Goal: Task Accomplishment & Management: Manage account settings

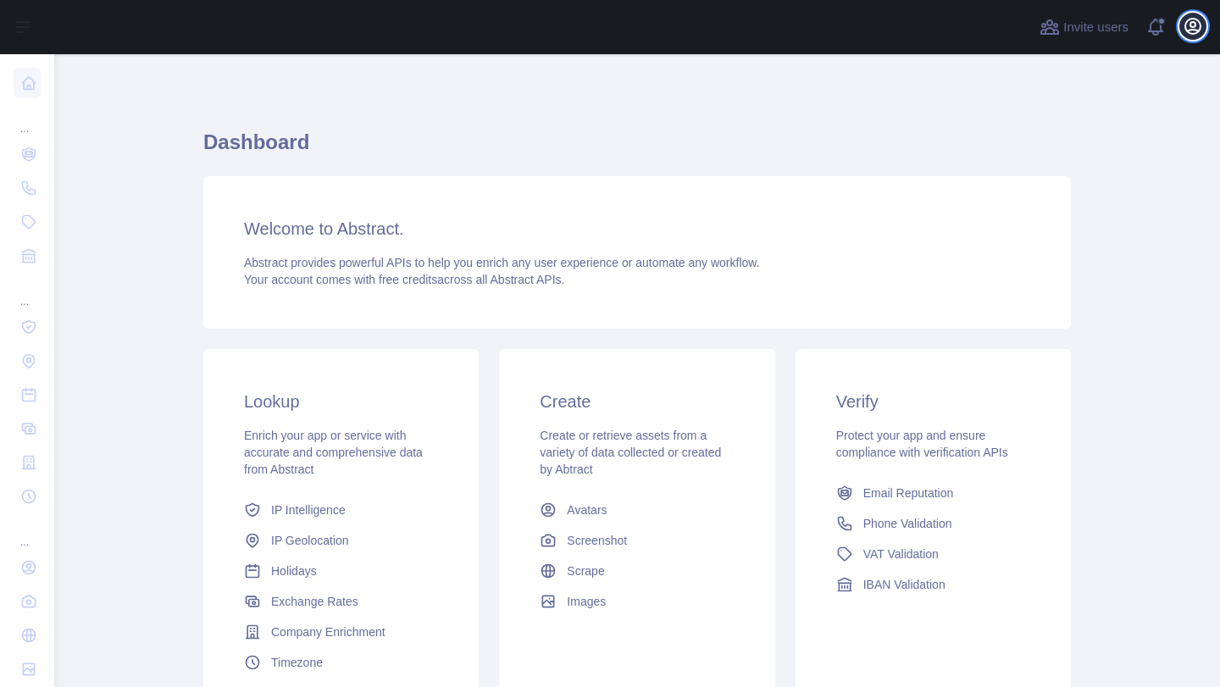
click at [1192, 25] on icon "button" at bounding box center [1193, 26] width 20 height 20
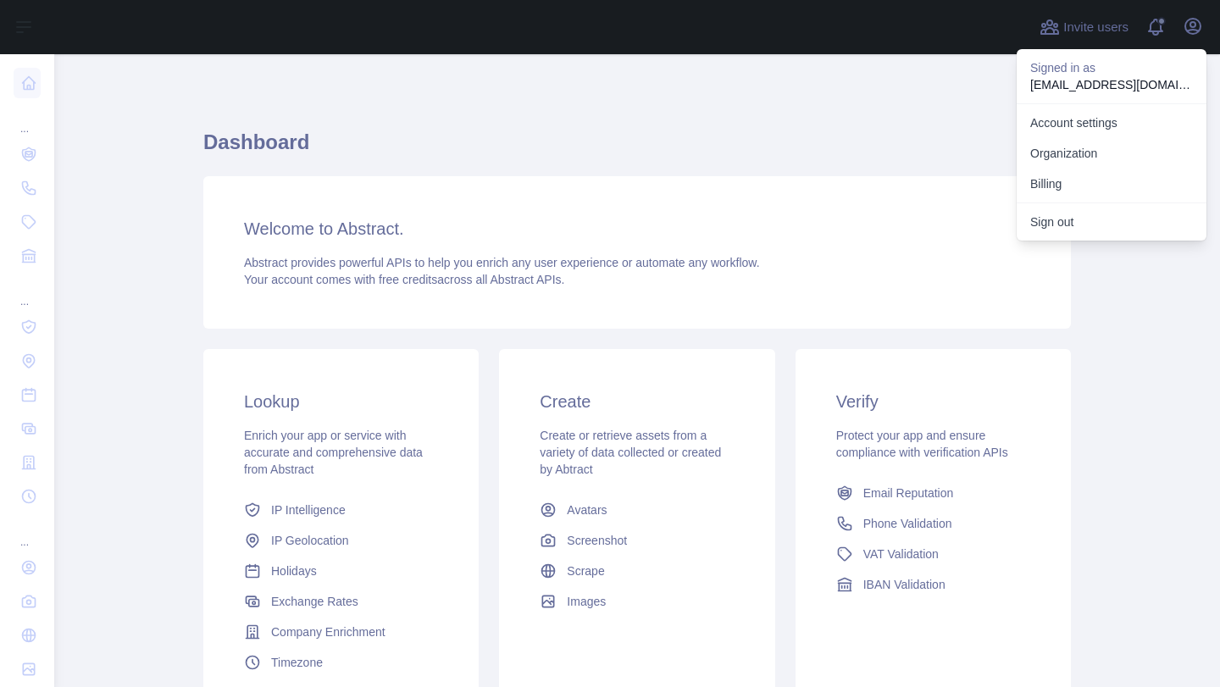
click at [704, 153] on h1 "Dashboard" at bounding box center [637, 149] width 868 height 41
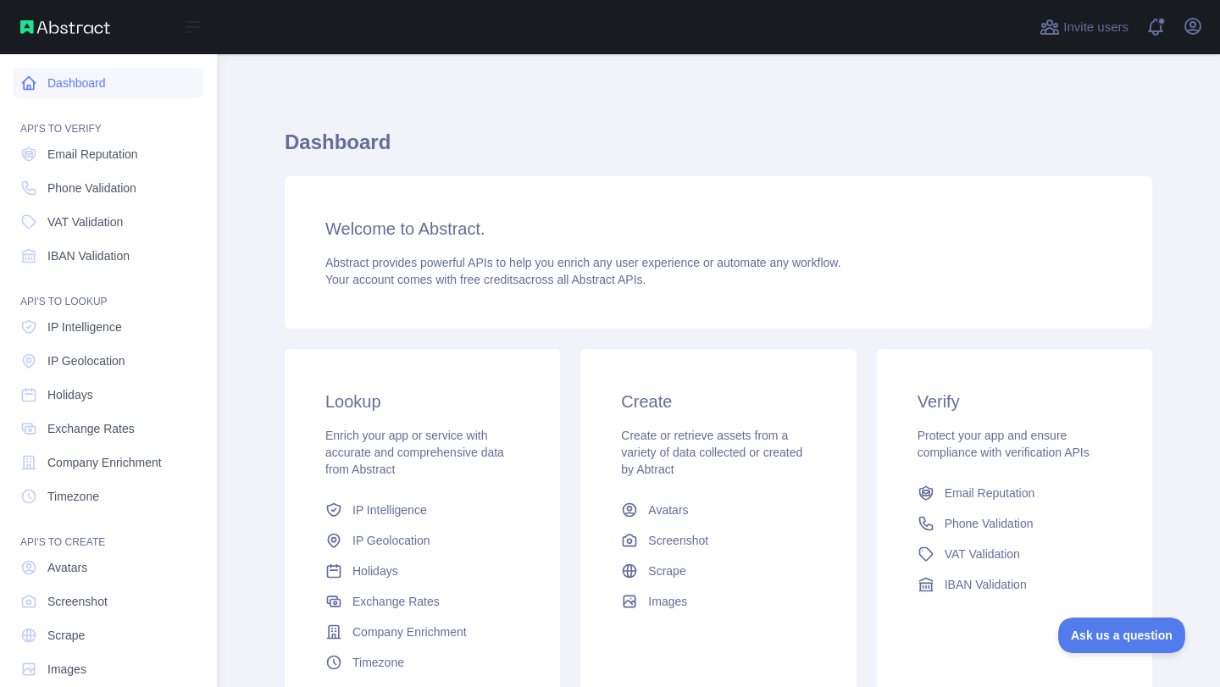
click at [42, 82] on link "Dashboard" at bounding box center [109, 83] width 190 height 31
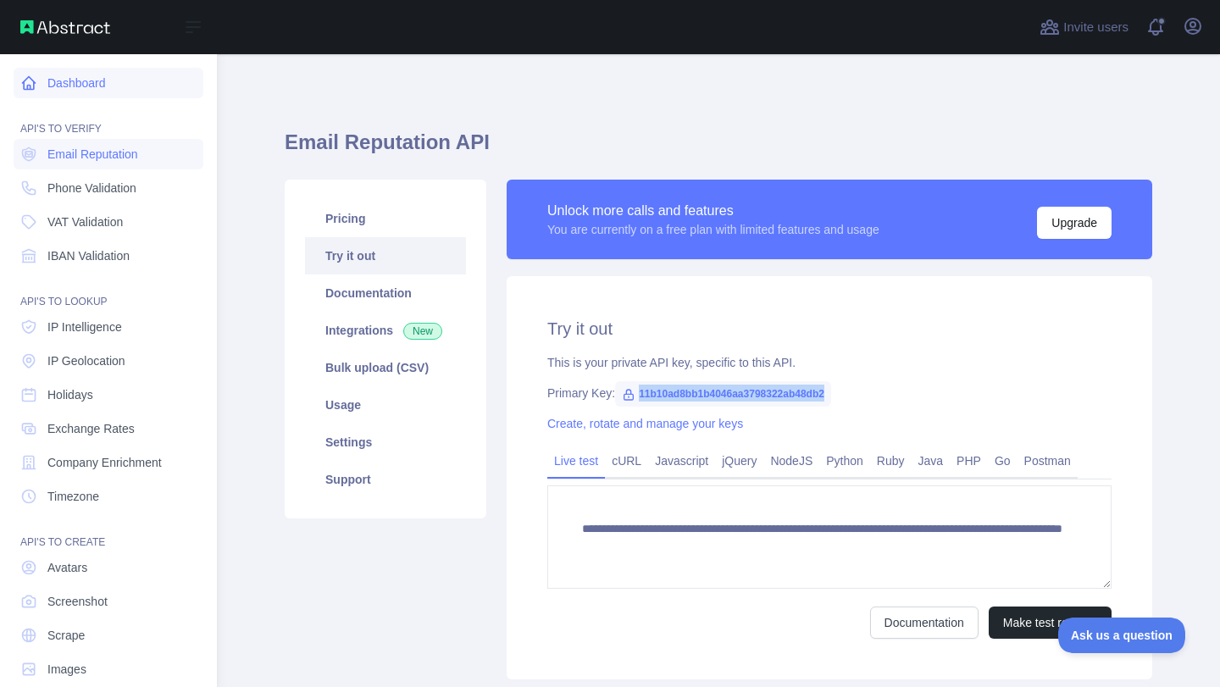
click at [25, 77] on icon at bounding box center [28, 83] width 17 height 17
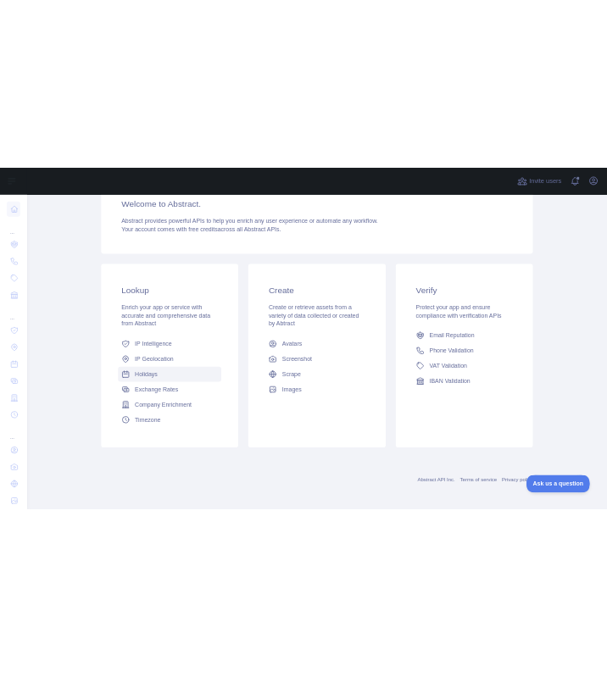
scroll to position [157, 0]
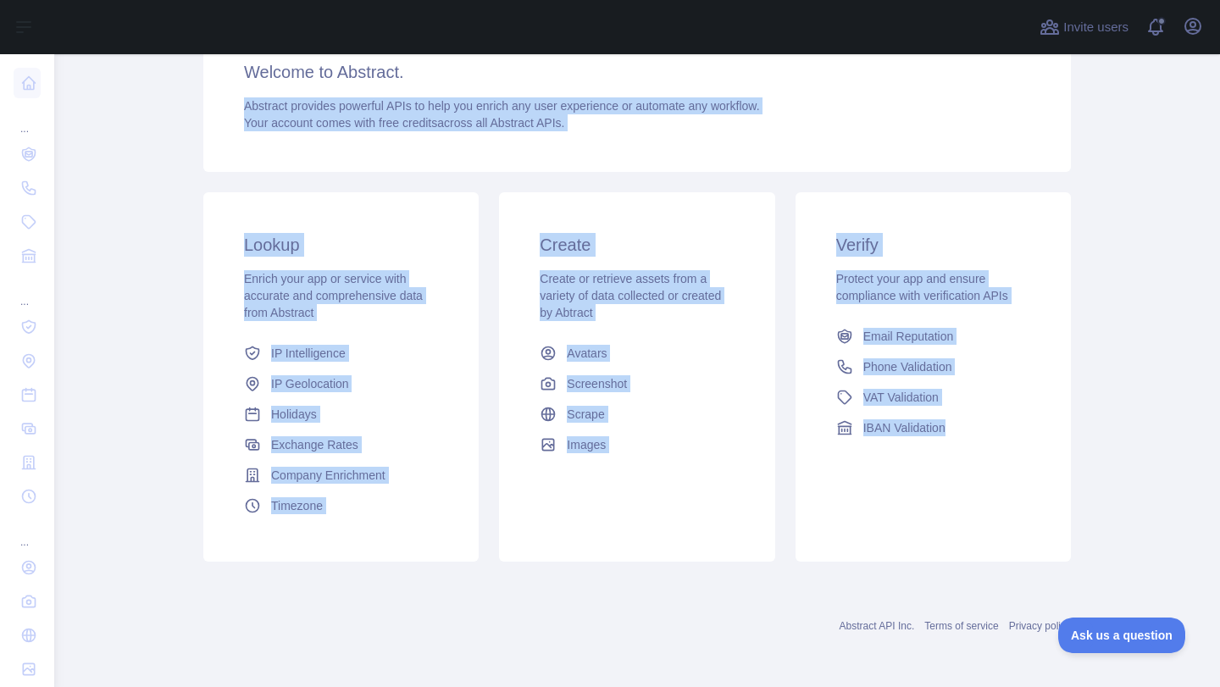
drag, startPoint x: 236, startPoint y: 99, endPoint x: 973, endPoint y: 459, distance: 820.4
click at [606, 459] on div "Dashboard Welcome to Abstract. Abstract provides powerful APIs to help you enri…" at bounding box center [637, 272] width 868 height 600
copy div "Abstract provides powerful APIs to help you enrich any user experience or autom…"
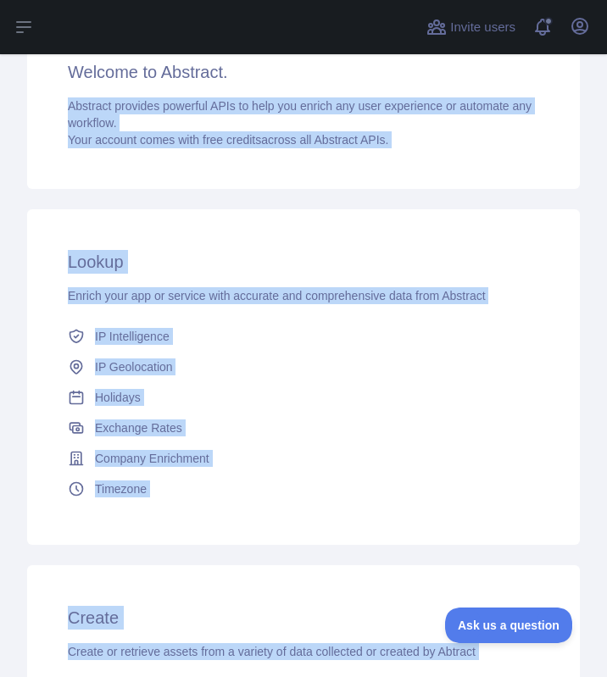
click at [52, 100] on div "Welcome to Abstract. Abstract provides powerful APIs to help you enrich any use…" at bounding box center [303, 103] width 552 height 169
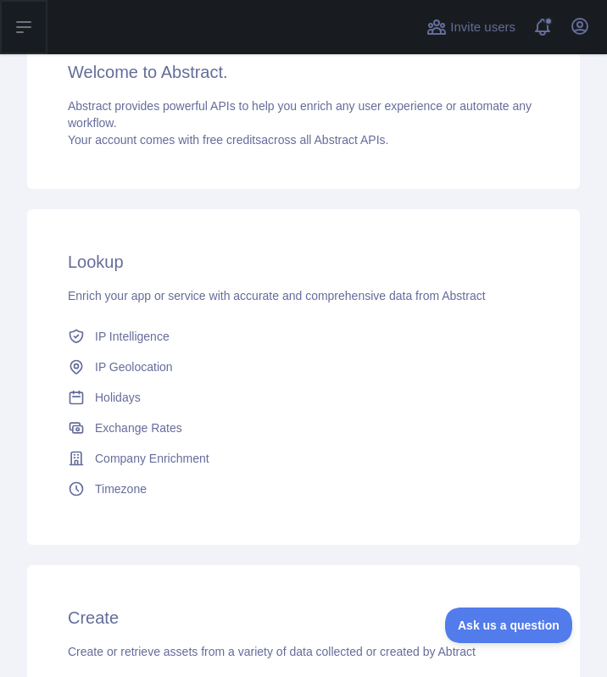
click at [14, 20] on icon at bounding box center [24, 27] width 20 height 20
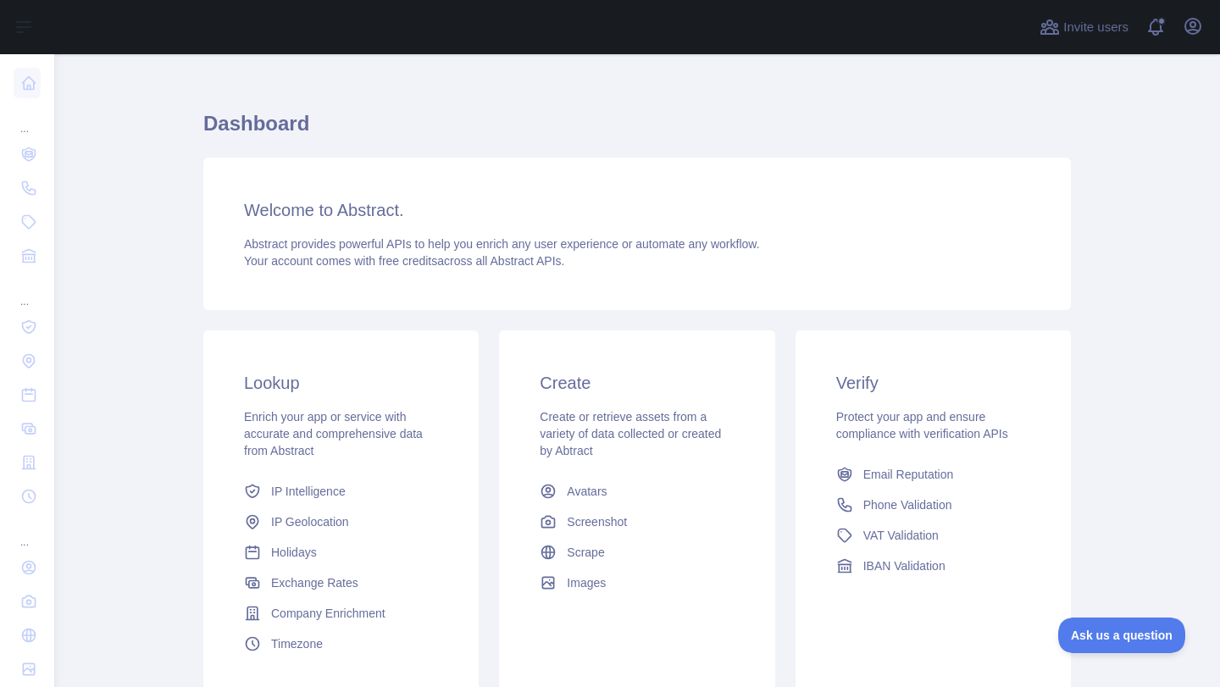
scroll to position [0, 0]
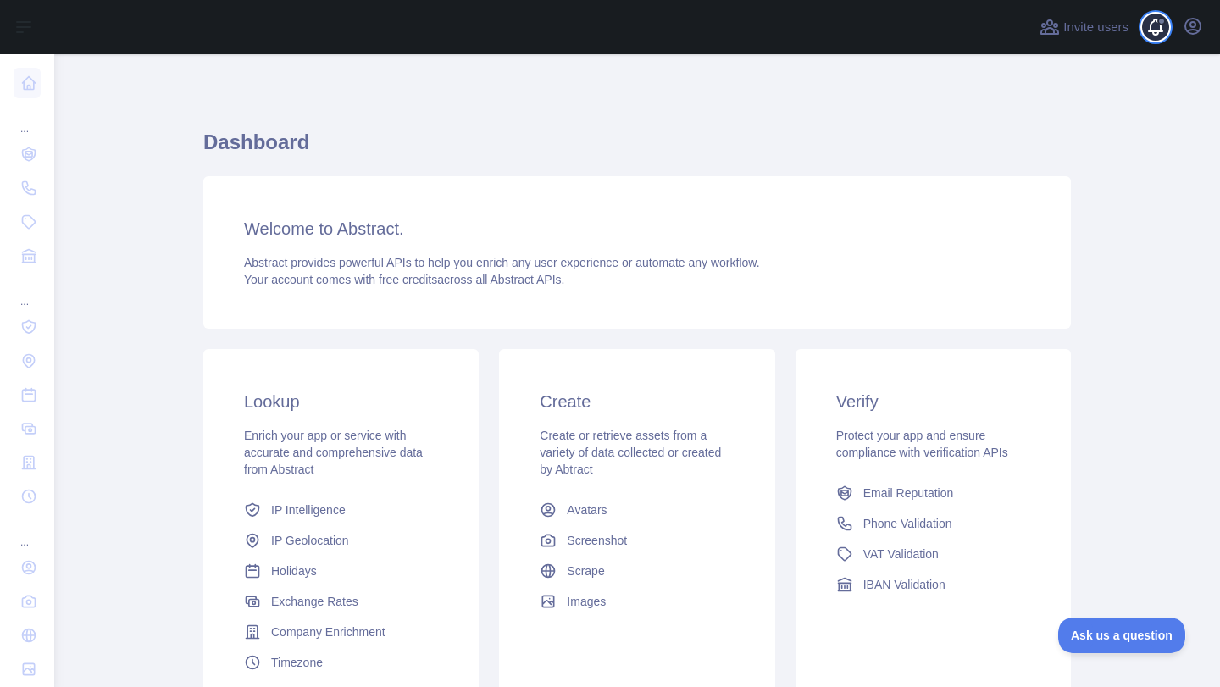
click at [606, 26] on span at bounding box center [1163, 27] width 34 height 54
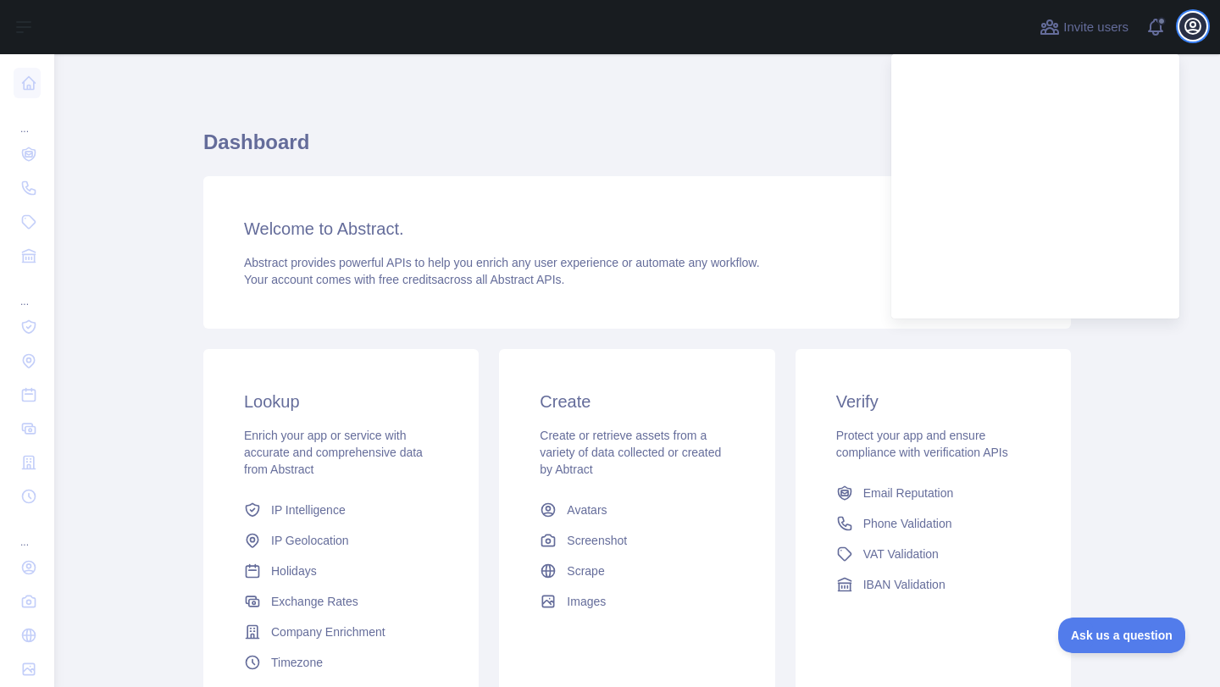
click at [606, 19] on icon "button" at bounding box center [1192, 26] width 15 height 15
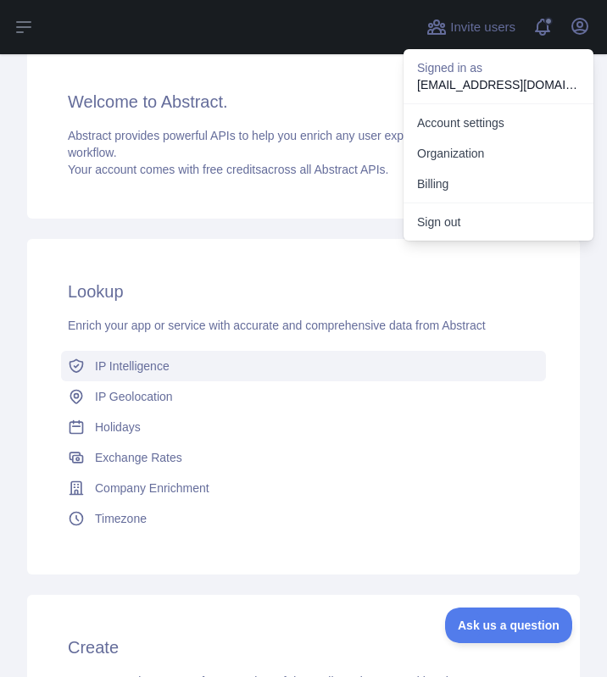
scroll to position [169, 0]
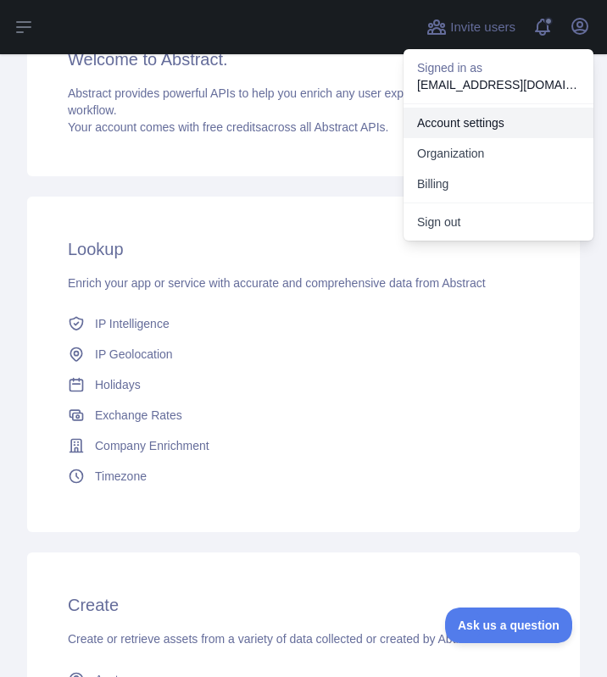
click at [463, 120] on link "Account settings" at bounding box center [498, 123] width 190 height 31
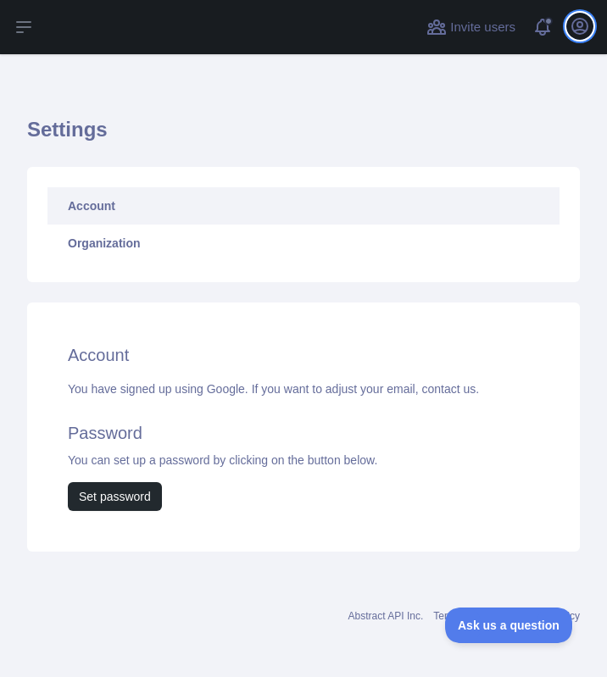
scroll to position [13, 0]
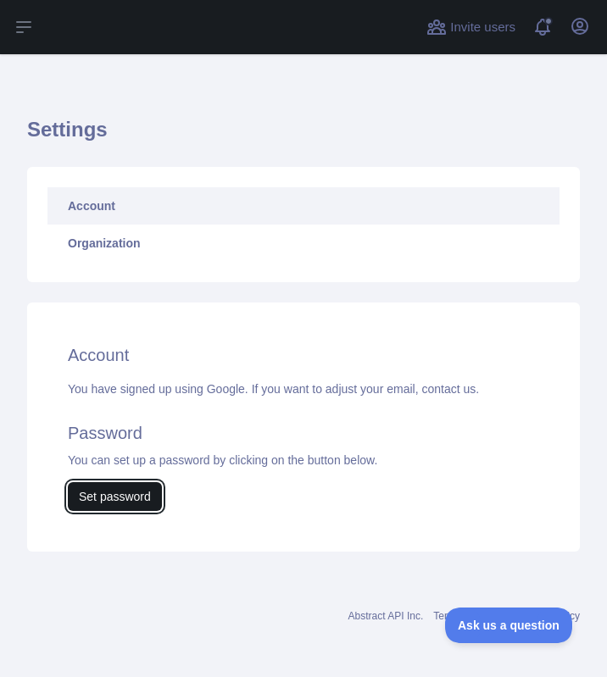
click at [115, 498] on button "Set password" at bounding box center [115, 496] width 94 height 29
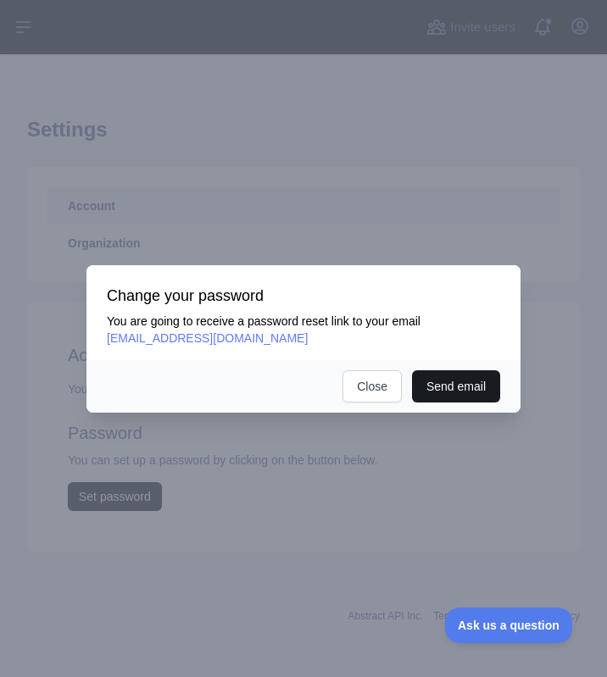
click at [454, 388] on button "Send email" at bounding box center [456, 386] width 88 height 32
